Goal: Task Accomplishment & Management: Use online tool/utility

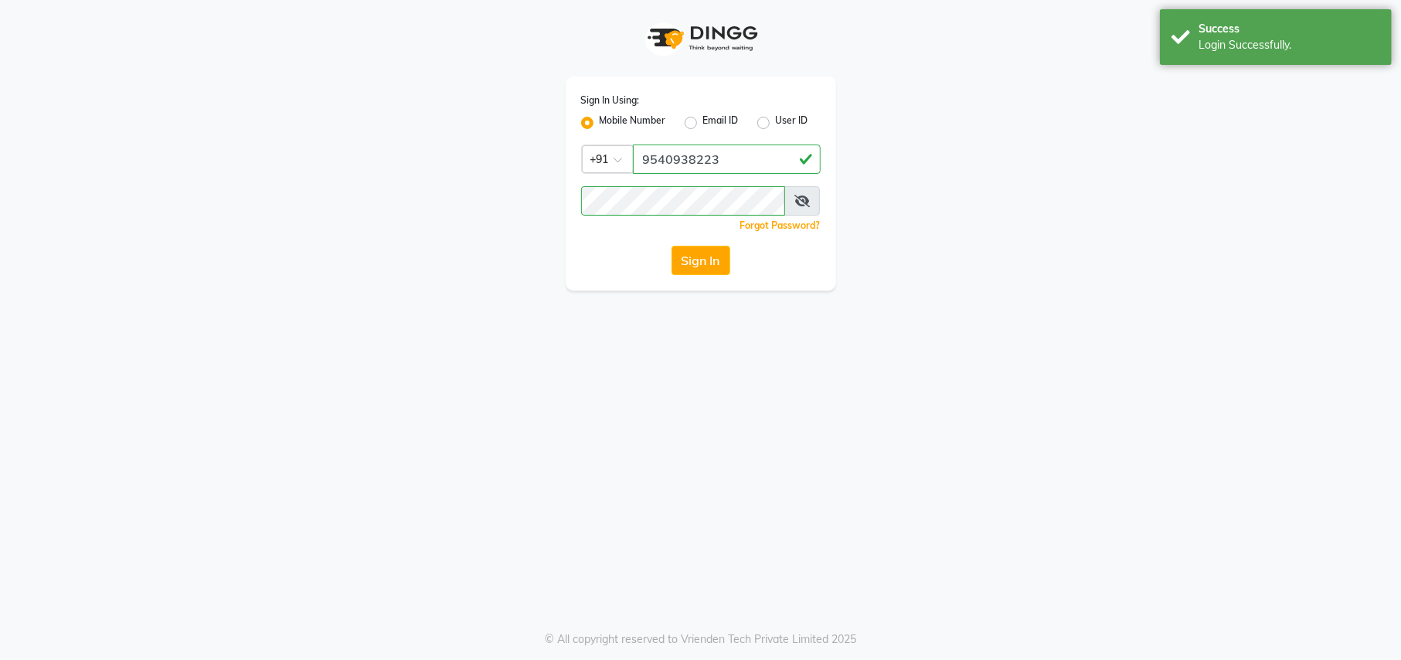
select select "service"
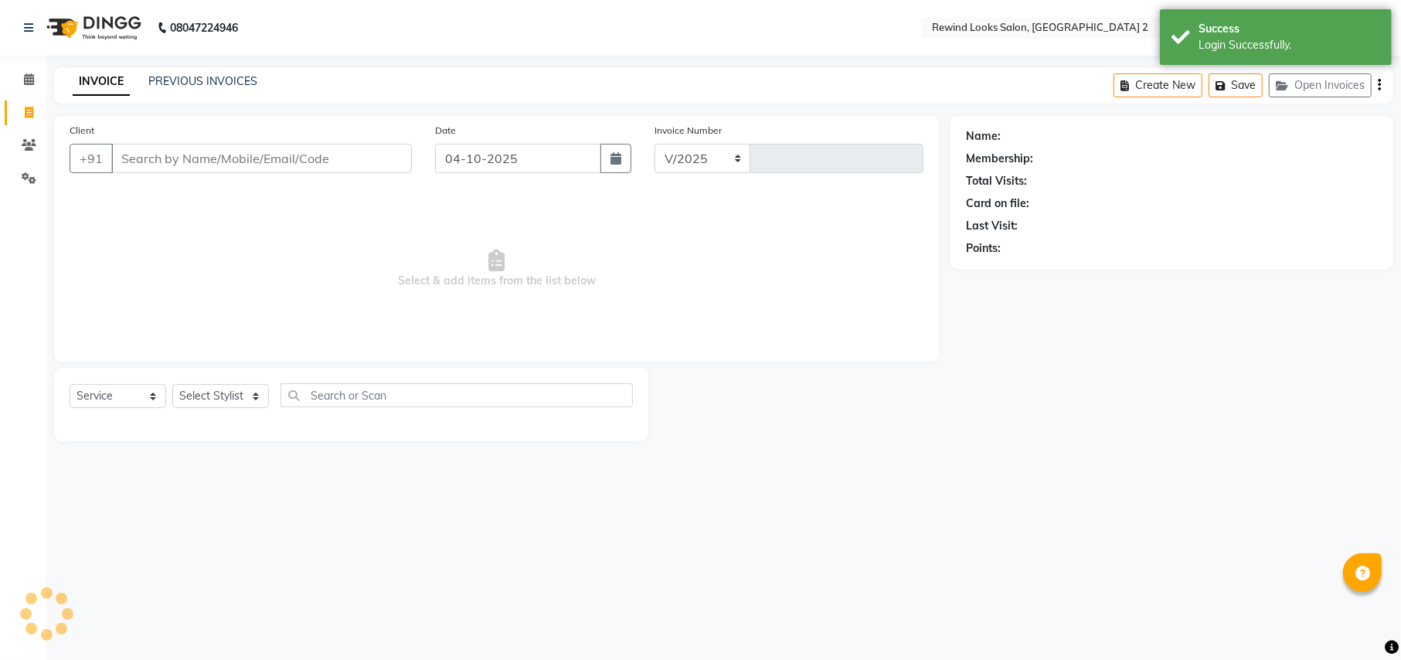
select select "4640"
type input "10735"
select select "27076"
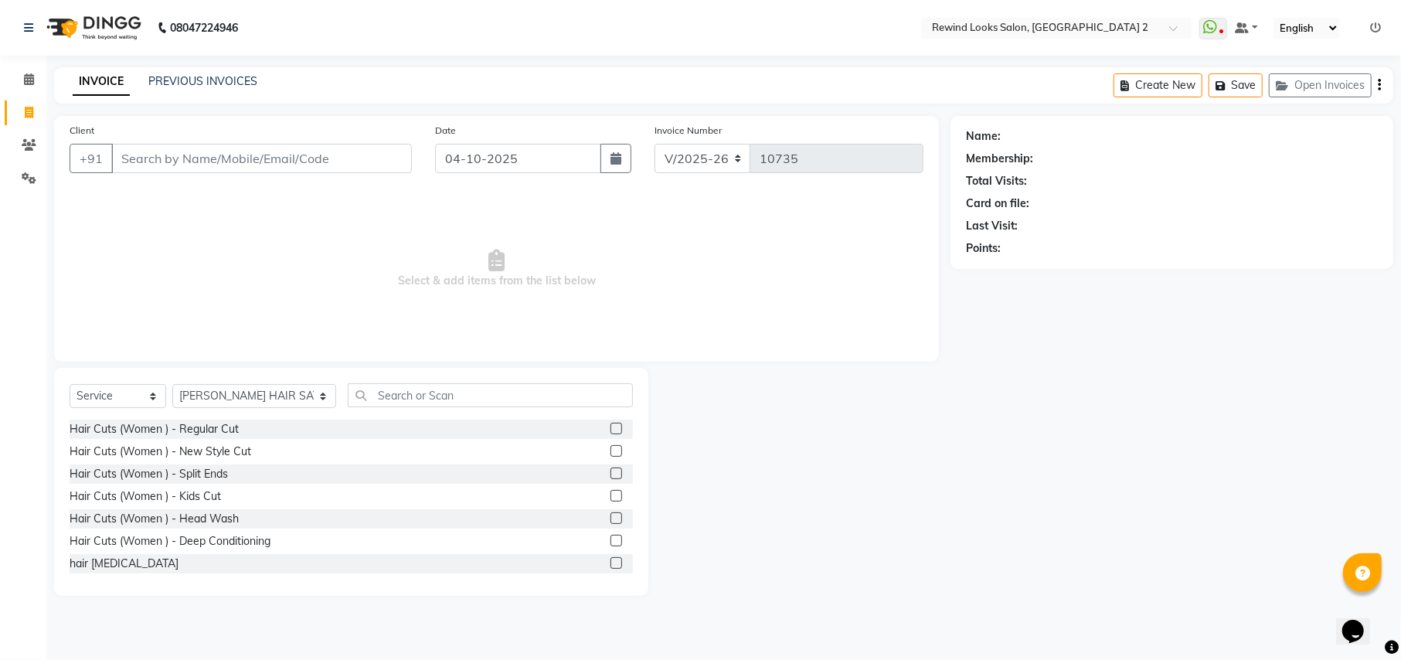
click at [706, 275] on span "Select & add items from the list below" at bounding box center [497, 269] width 854 height 155
click at [1380, 28] on icon at bounding box center [1375, 27] width 11 height 11
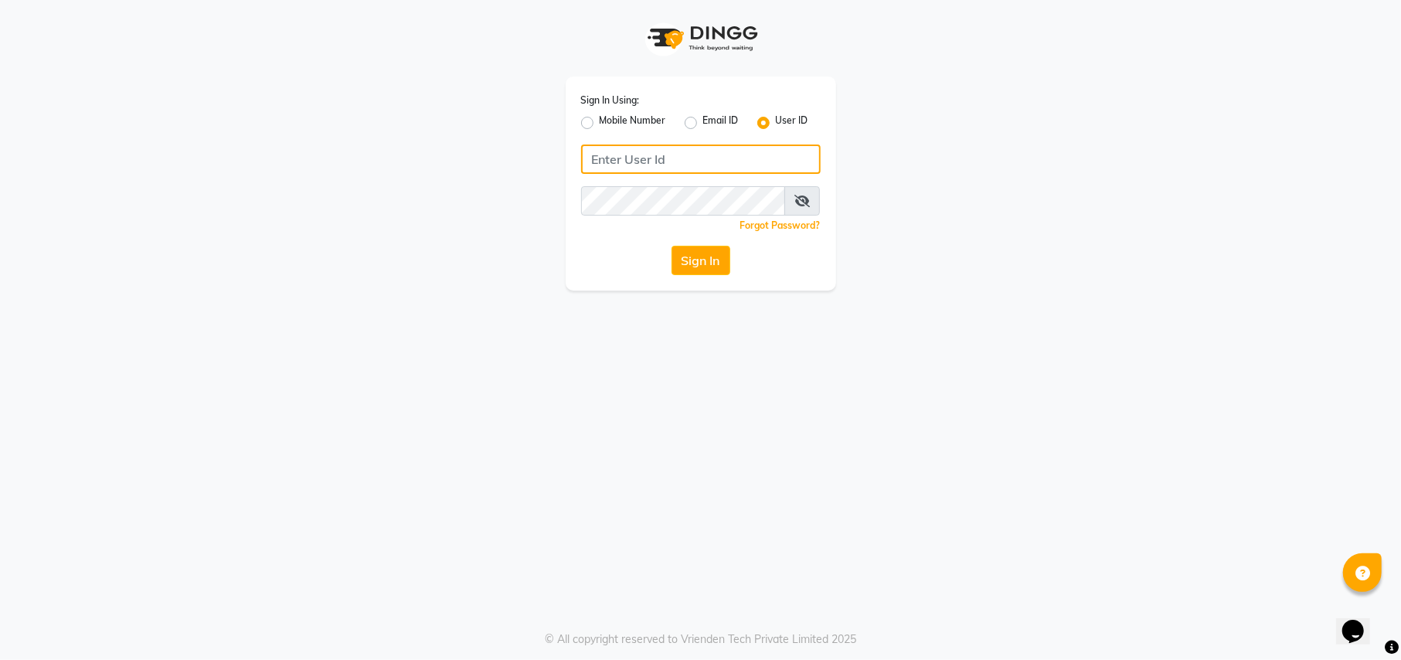
click at [625, 153] on input "Username" at bounding box center [701, 158] width 240 height 29
type input "R"
type input "rewindlooks"
click at [705, 254] on button "Sign In" at bounding box center [700, 260] width 59 height 29
click at [595, 127] on div "Mobile Number" at bounding box center [623, 123] width 85 height 19
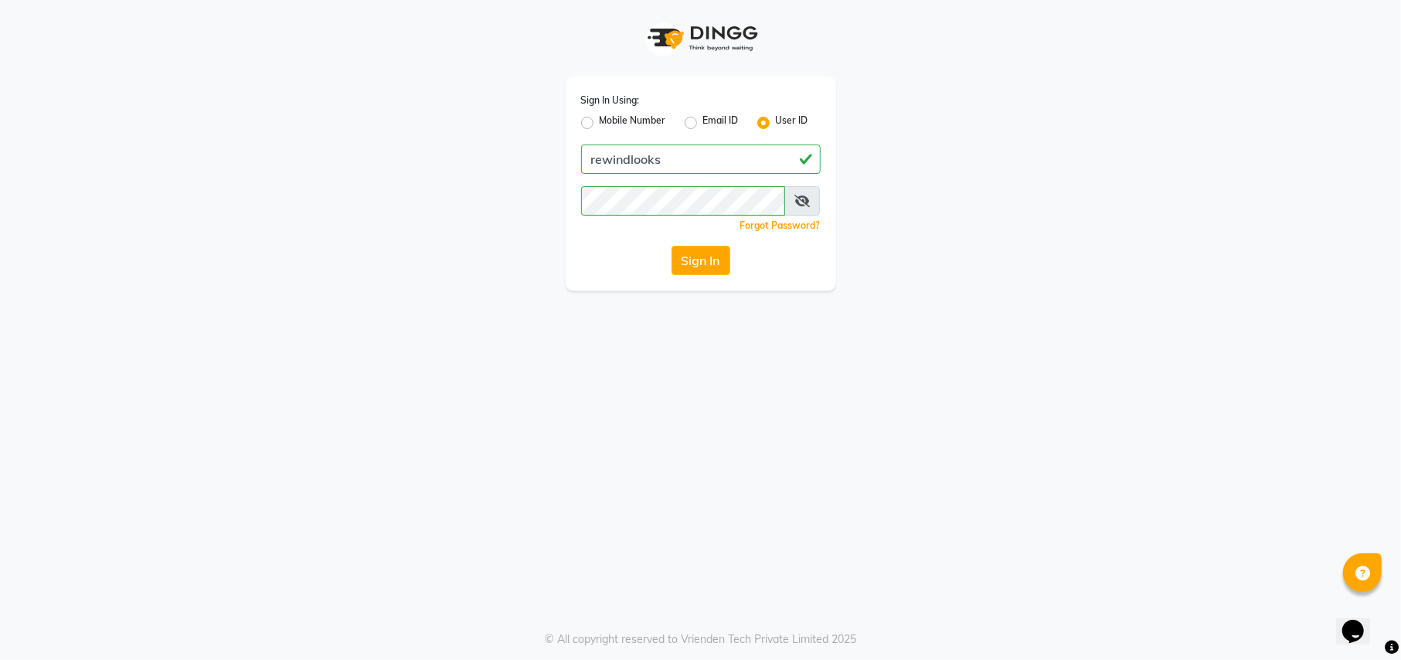
click at [600, 124] on label "Mobile Number" at bounding box center [633, 123] width 66 height 19
click at [600, 124] on input "Mobile Number" at bounding box center [605, 119] width 10 height 10
radio input "true"
radio input "false"
click at [715, 172] on input "Username" at bounding box center [727, 158] width 188 height 29
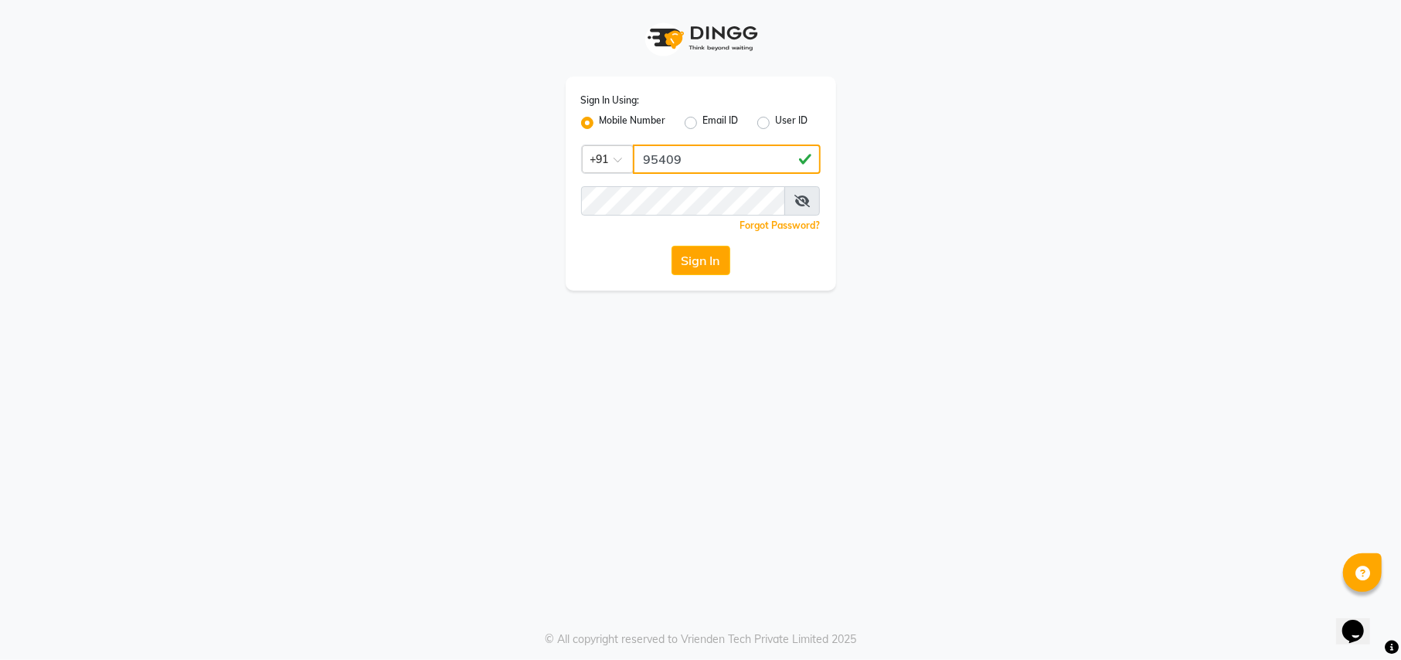
type input "9540"
